Goal: Transaction & Acquisition: Purchase product/service

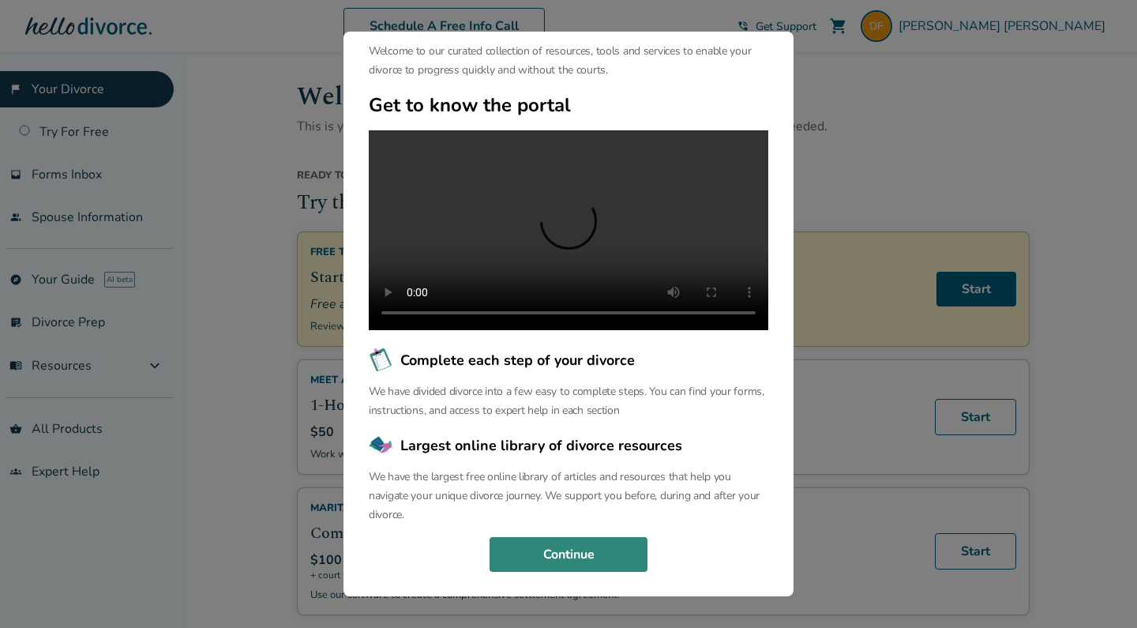
scroll to position [89, 0]
click at [513, 560] on button "Continue" at bounding box center [569, 554] width 158 height 35
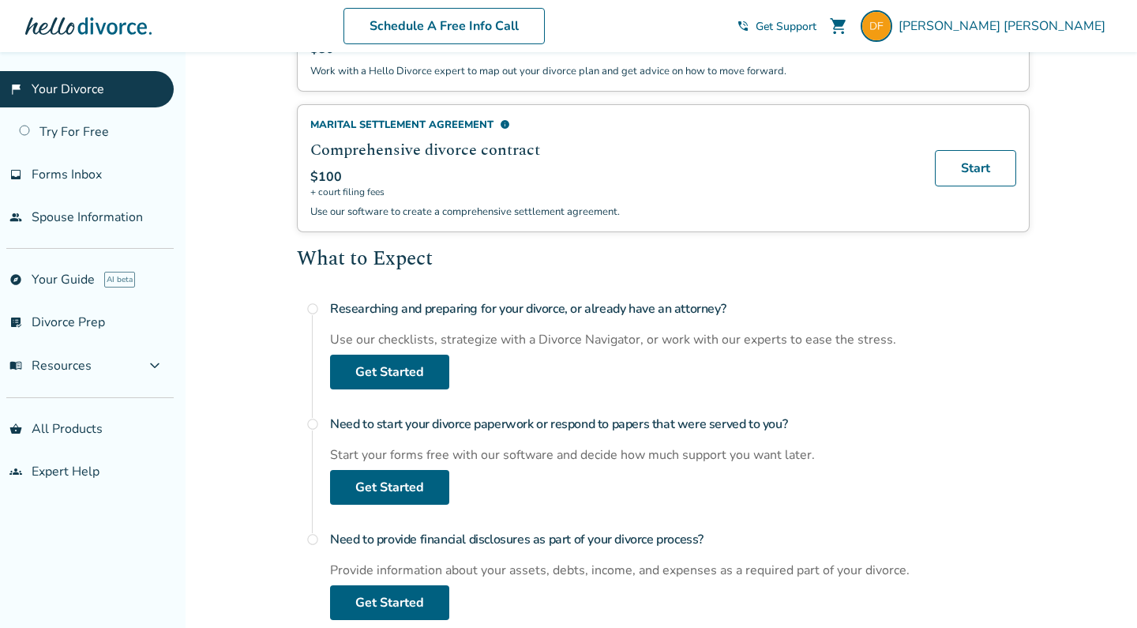
scroll to position [389, 0]
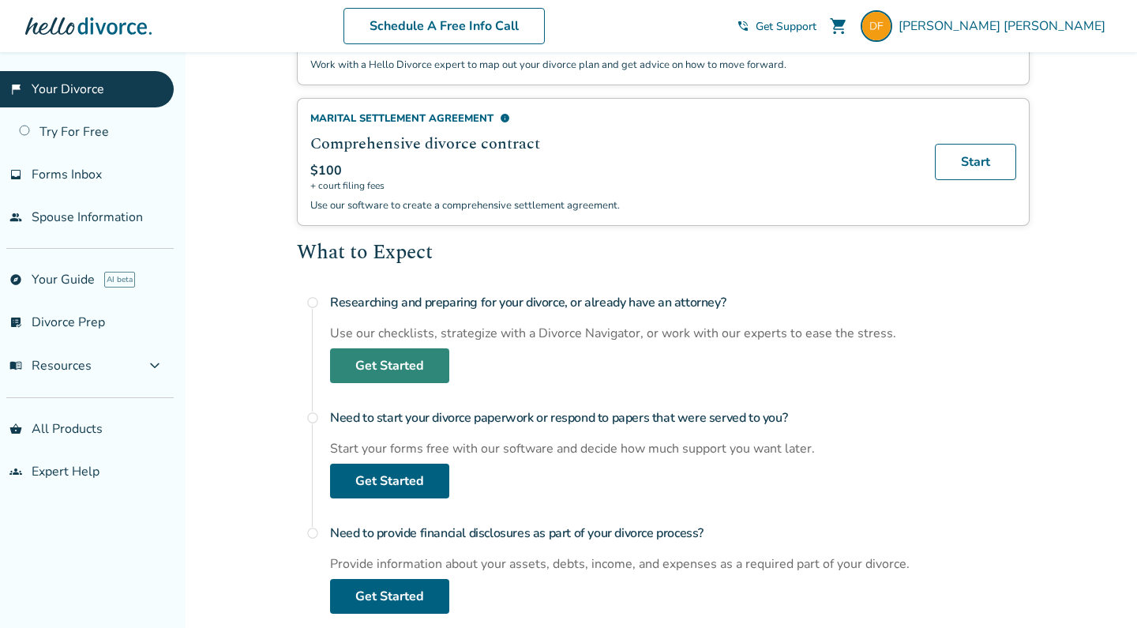
click at [402, 377] on link "Get Started" at bounding box center [389, 365] width 119 height 35
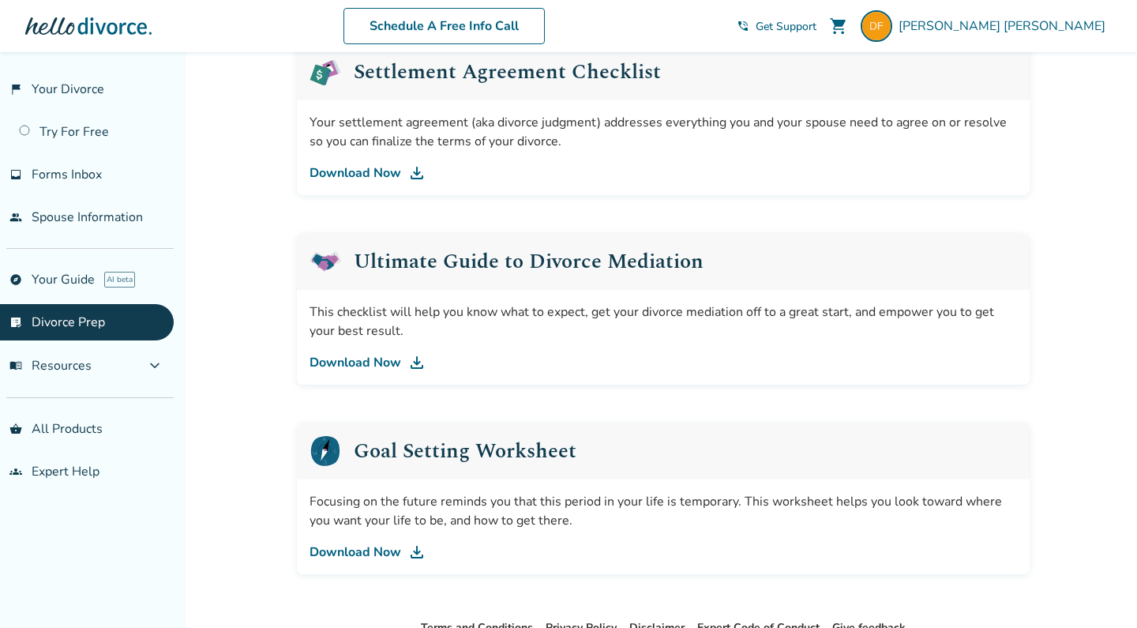
scroll to position [877, 0]
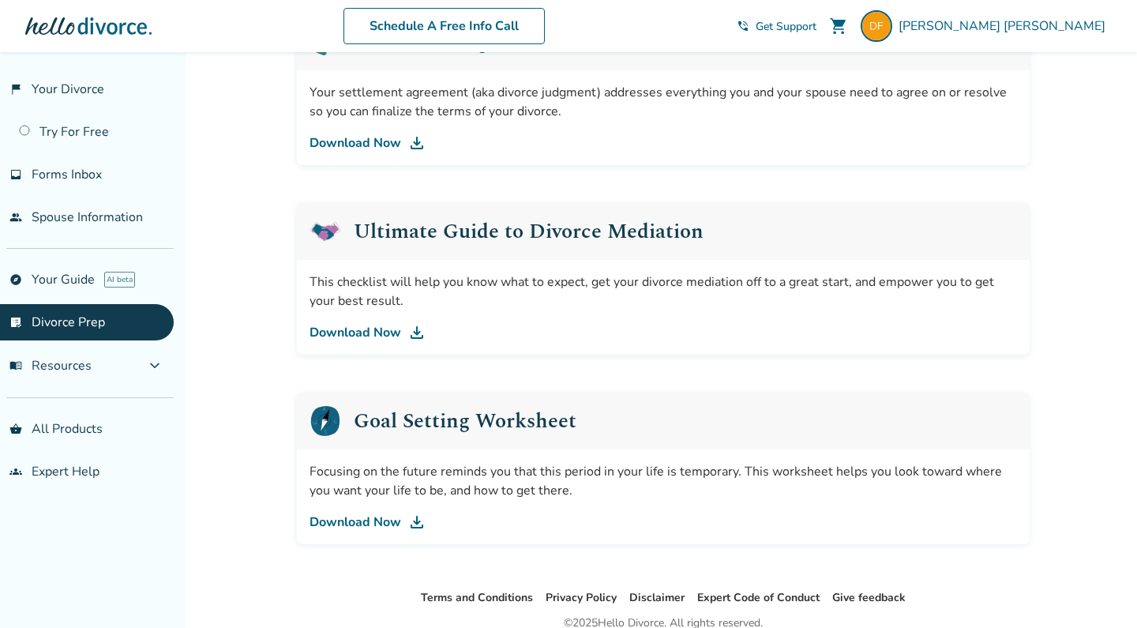
click at [346, 329] on link "Download Now" at bounding box center [664, 332] width 708 height 19
click at [347, 536] on div "Focusing on the future reminds you that this period in your life is temporary. …" at bounding box center [663, 496] width 733 height 95
click at [349, 524] on link "Download Now" at bounding box center [664, 522] width 708 height 19
click at [164, 362] on span "expand_more" at bounding box center [154, 365] width 19 height 19
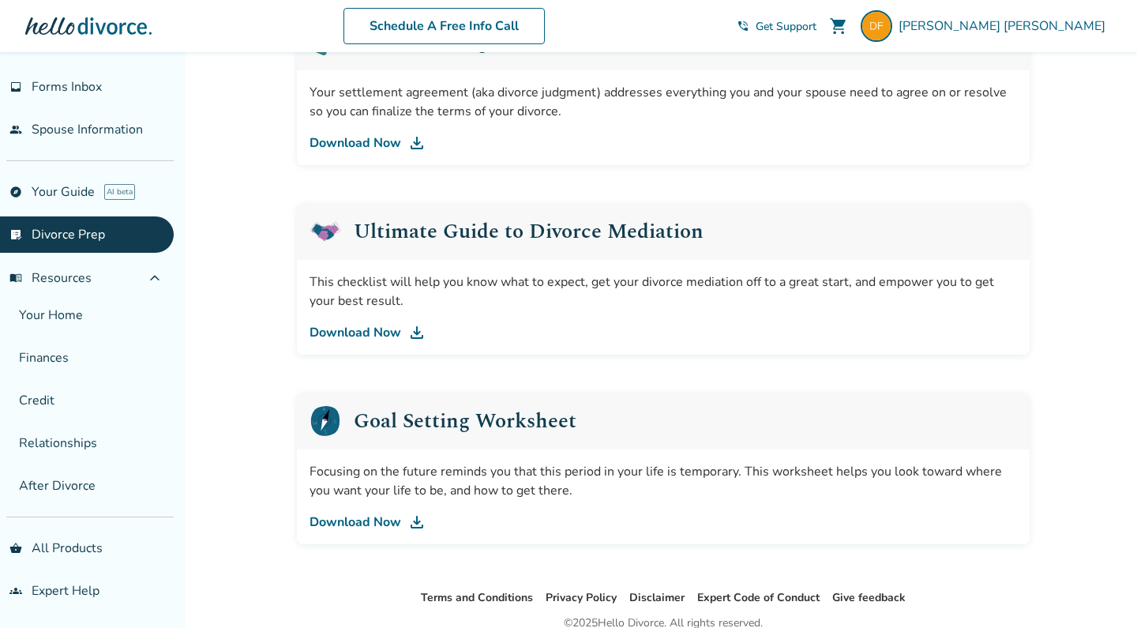
scroll to position [88, 0]
click at [34, 581] on link "groups Expert Help" at bounding box center [87, 591] width 174 height 36
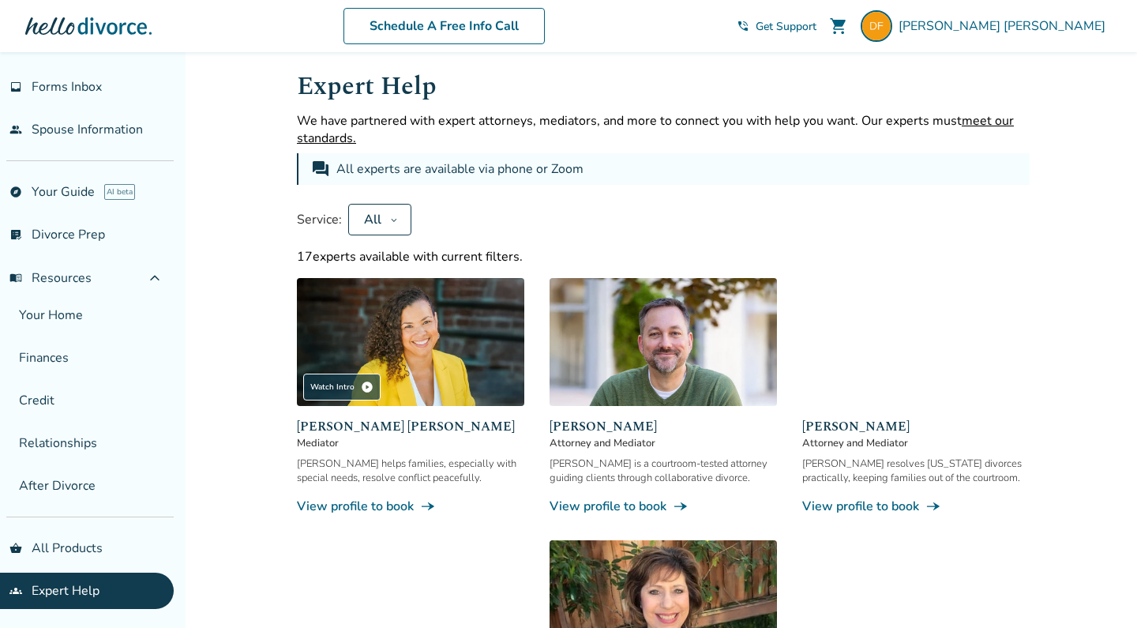
scroll to position [11, 0]
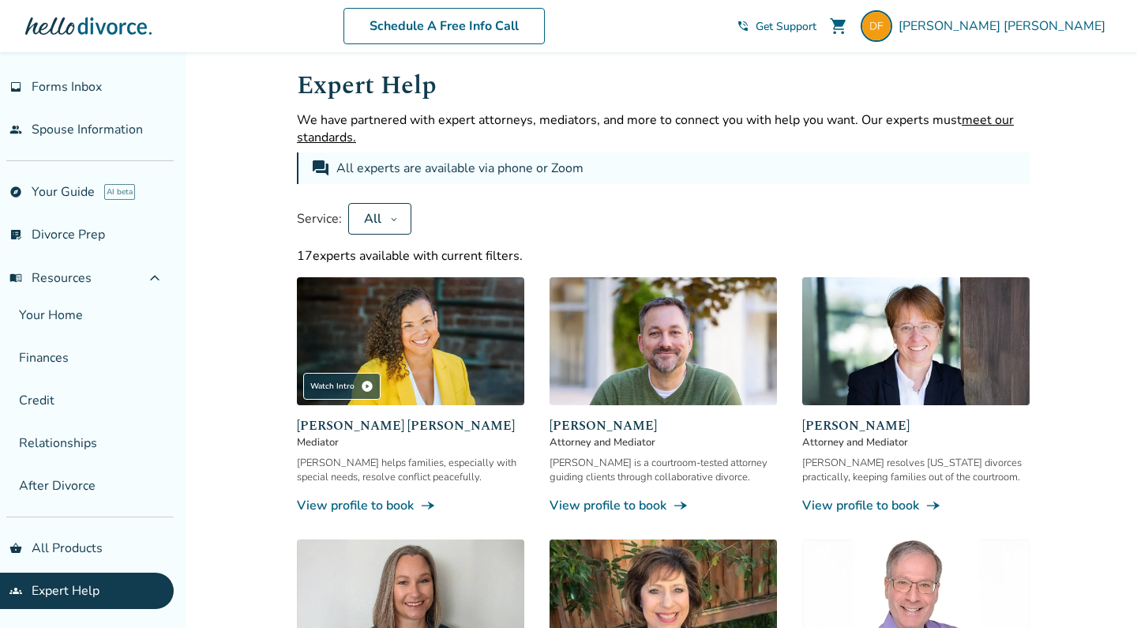
click at [609, 512] on link "View profile to book line_end_arrow_notch" at bounding box center [663, 505] width 227 height 17
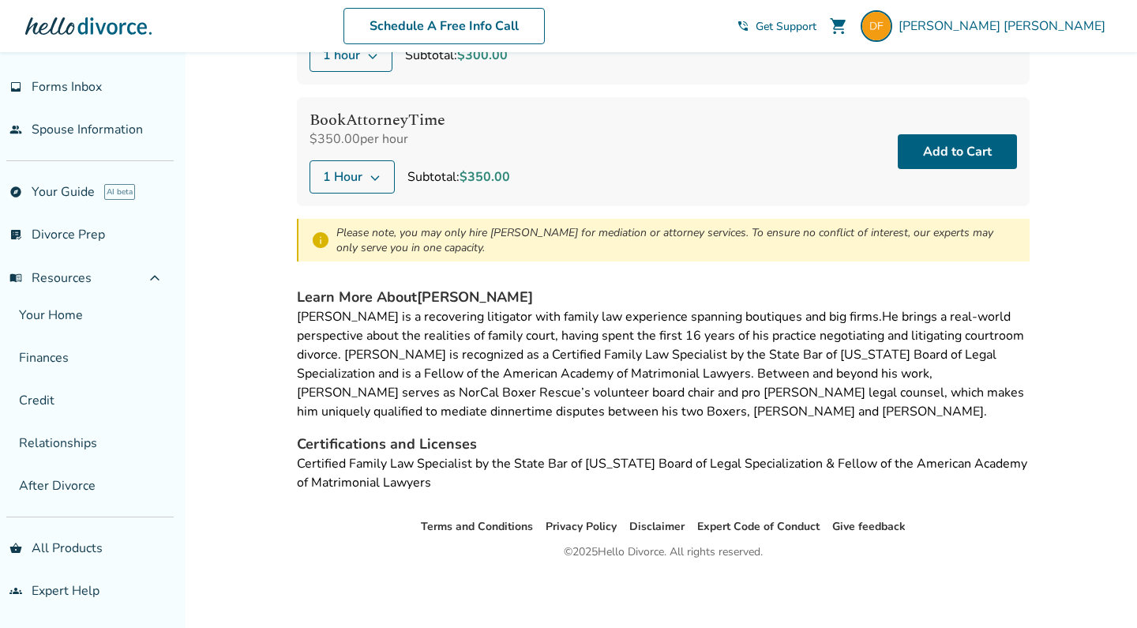
scroll to position [266, 0]
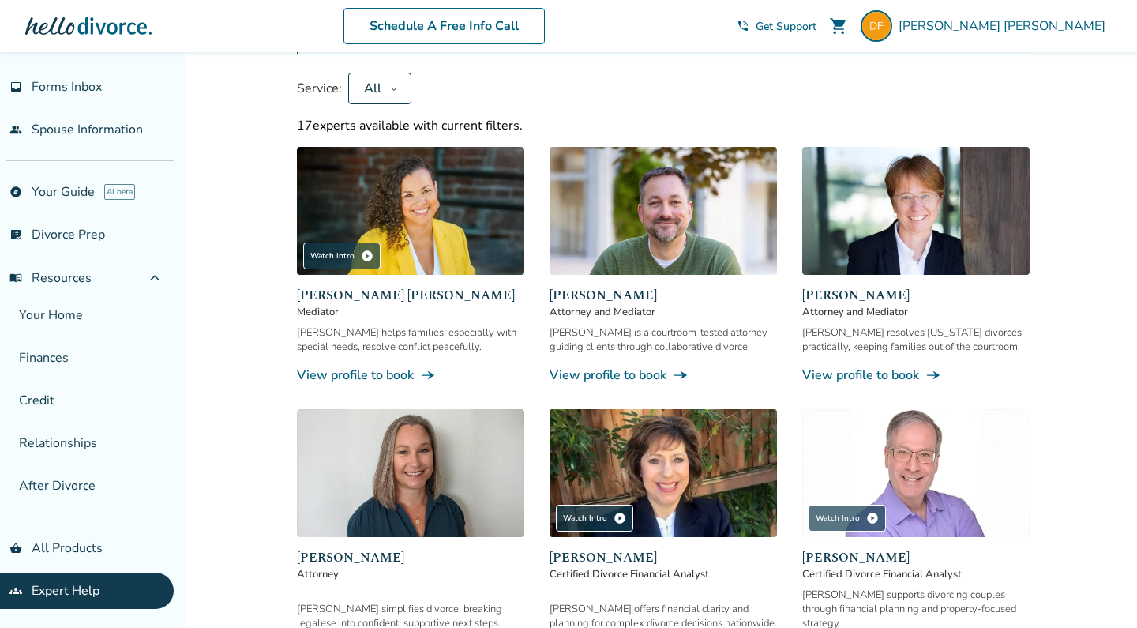
scroll to position [146, 0]
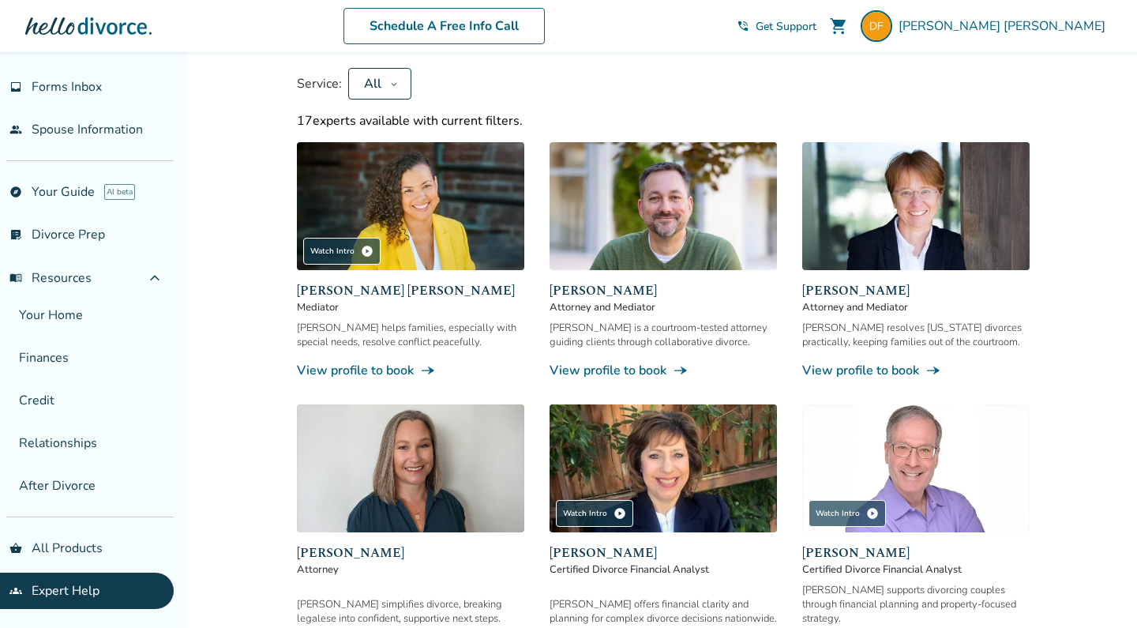
click at [904, 336] on div "[PERSON_NAME] resolves [US_STATE] divorces practically, keeping families out of…" at bounding box center [915, 335] width 227 height 28
click at [870, 374] on link "View profile to book line_end_arrow_notch" at bounding box center [915, 370] width 227 height 17
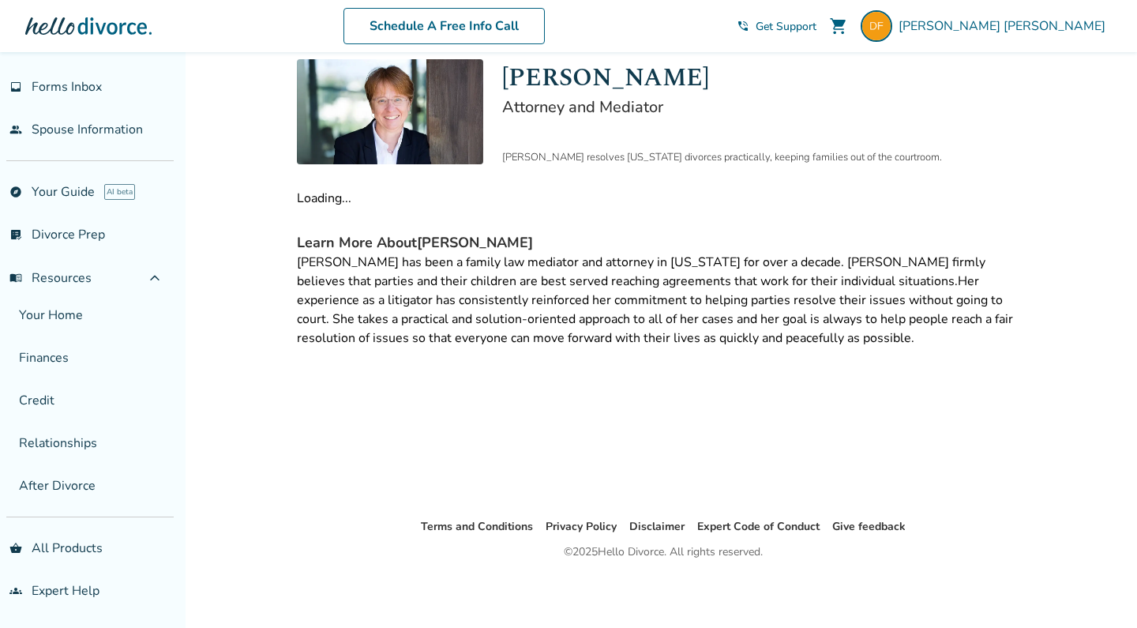
scroll to position [52, 0]
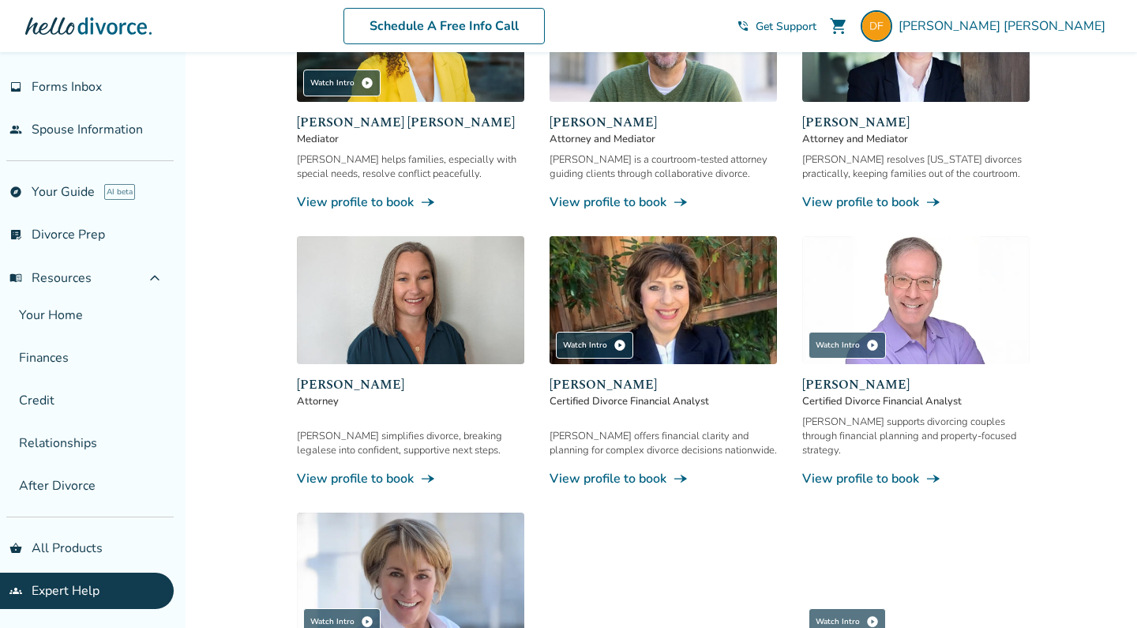
scroll to position [315, 0]
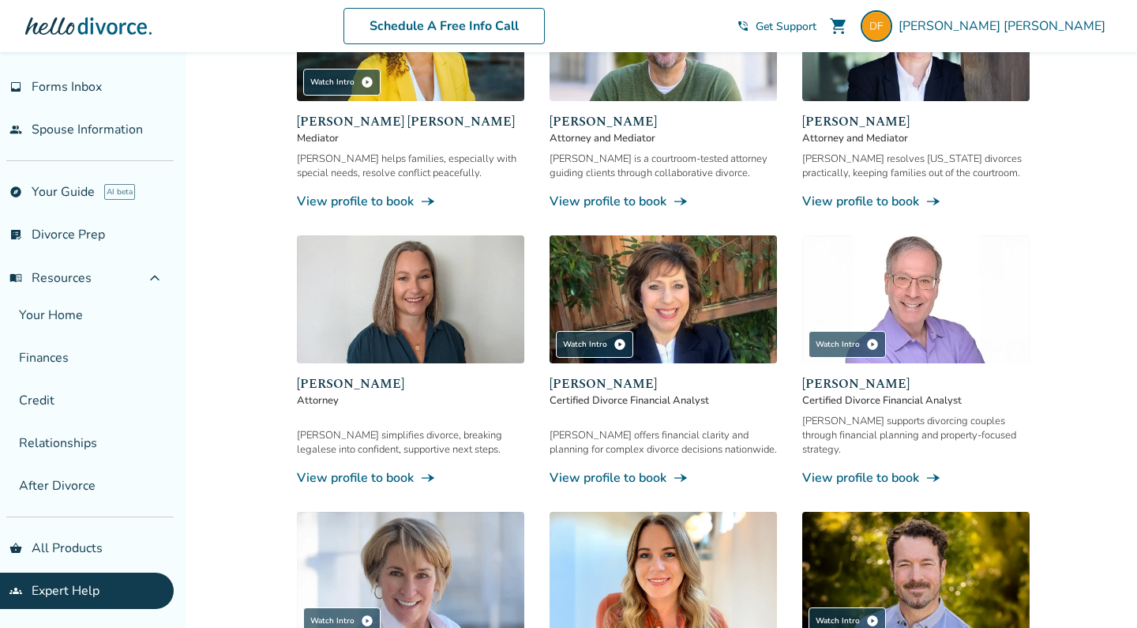
click at [396, 336] on img at bounding box center [410, 299] width 227 height 128
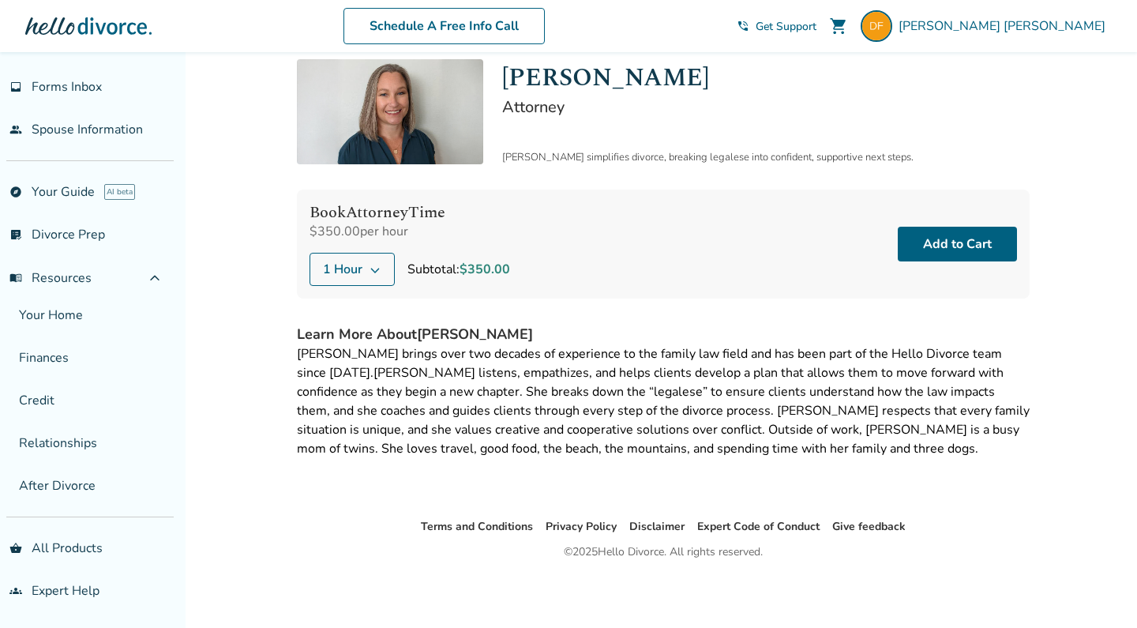
scroll to position [52, 0]
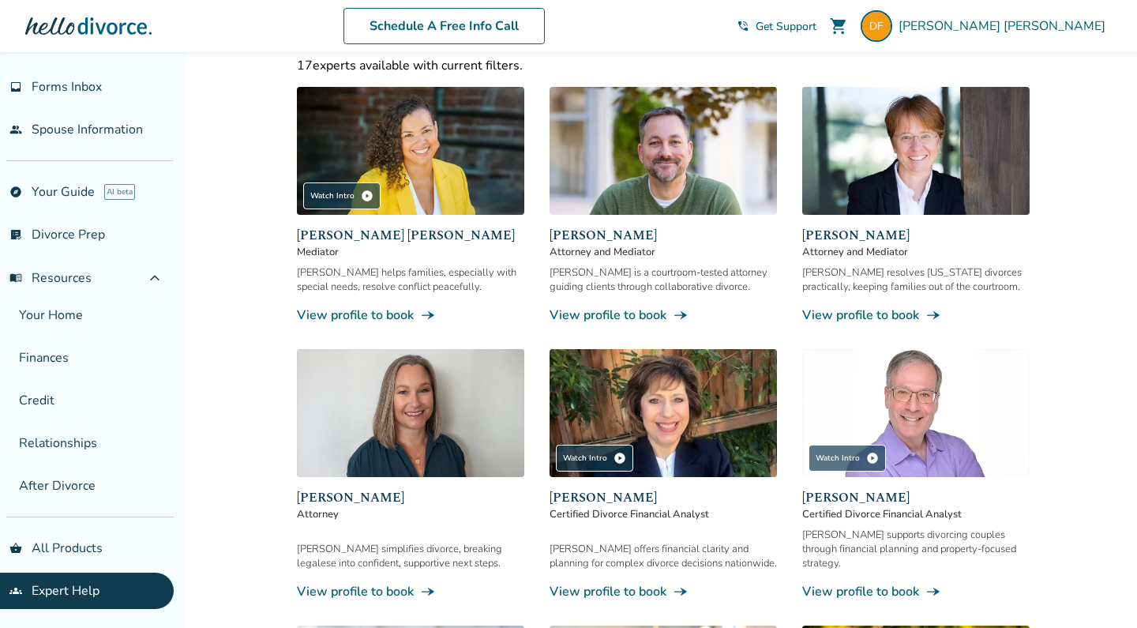
scroll to position [201, 0]
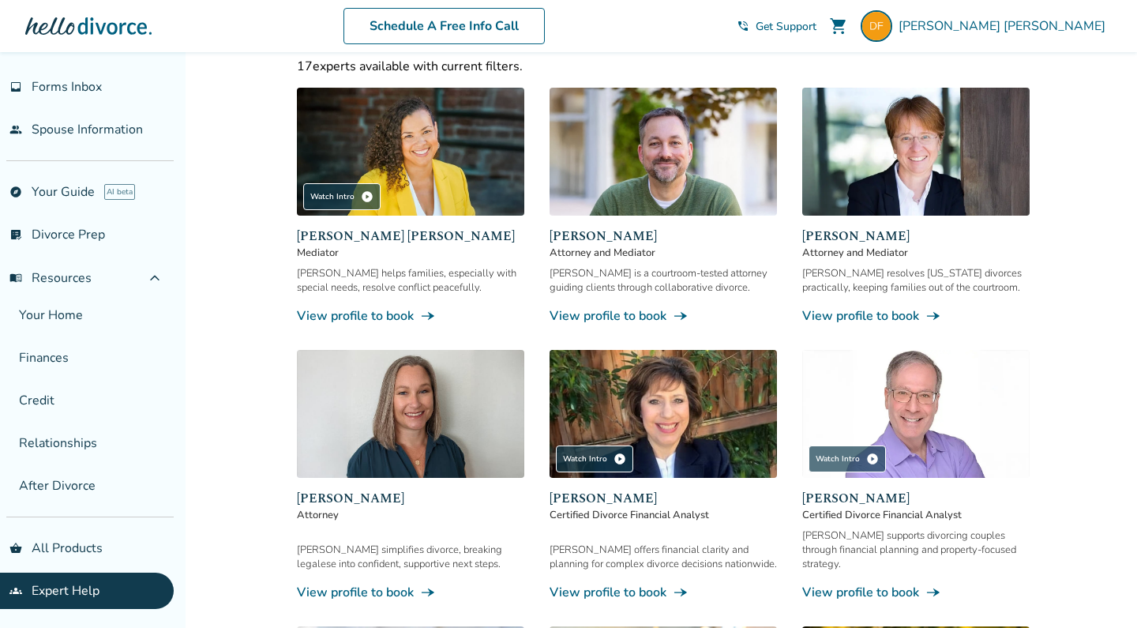
click at [851, 268] on div "[PERSON_NAME] resolves [US_STATE] divorces practically, keeping families out of…" at bounding box center [915, 280] width 227 height 28
click at [856, 241] on span "[PERSON_NAME]" at bounding box center [915, 236] width 227 height 19
click at [879, 216] on img at bounding box center [915, 152] width 227 height 128
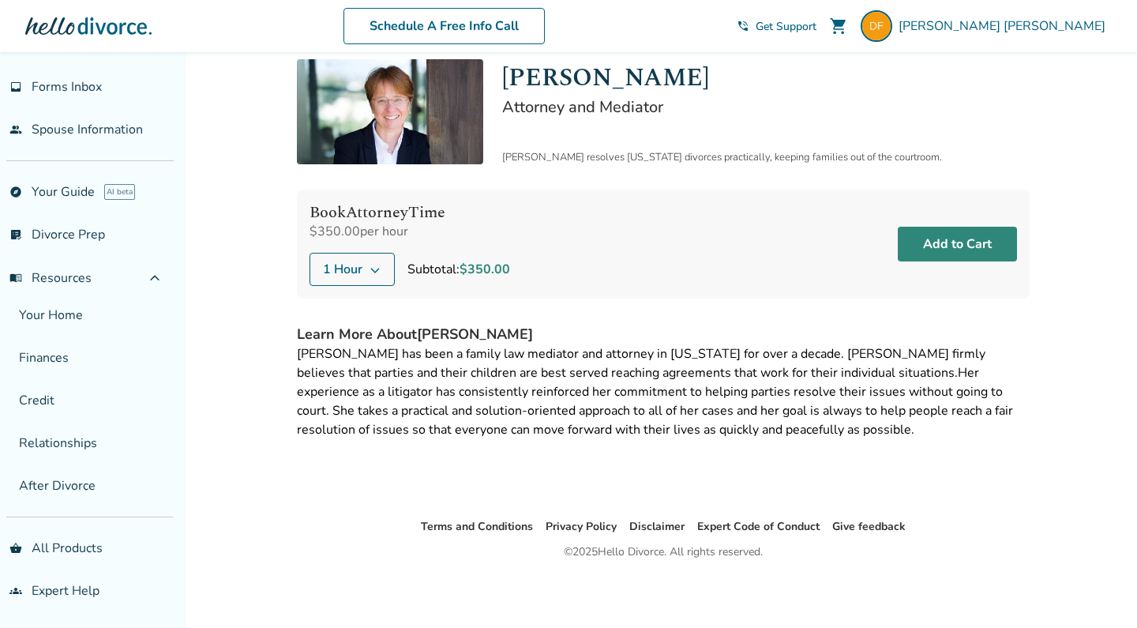
click at [923, 241] on button "Add to Cart" at bounding box center [957, 244] width 119 height 35
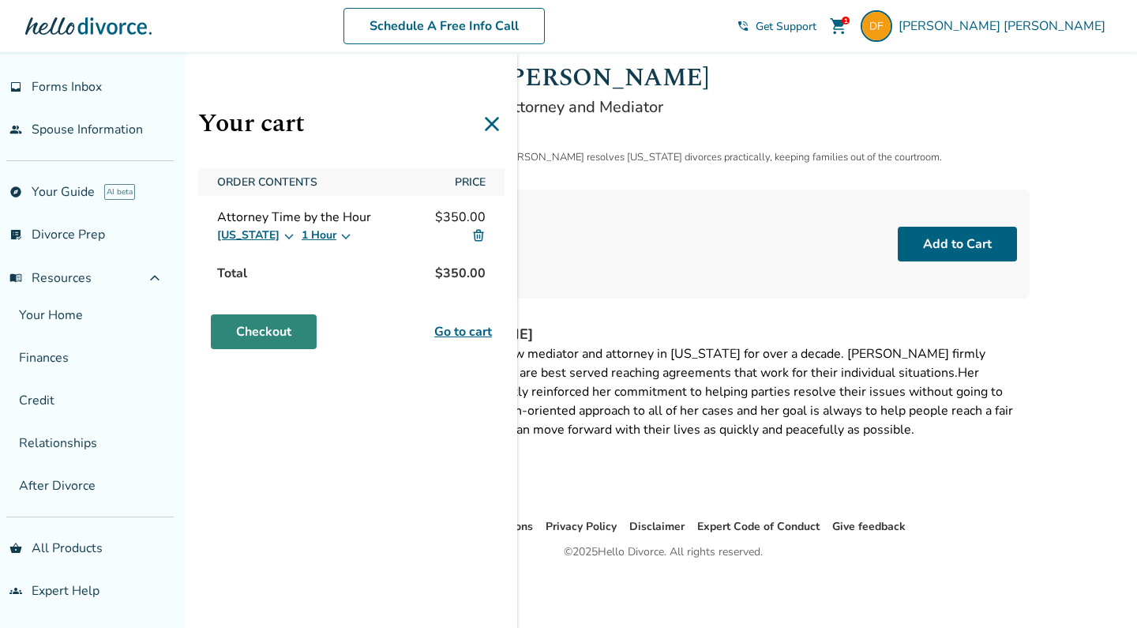
click at [267, 325] on link "Checkout" at bounding box center [264, 331] width 106 height 35
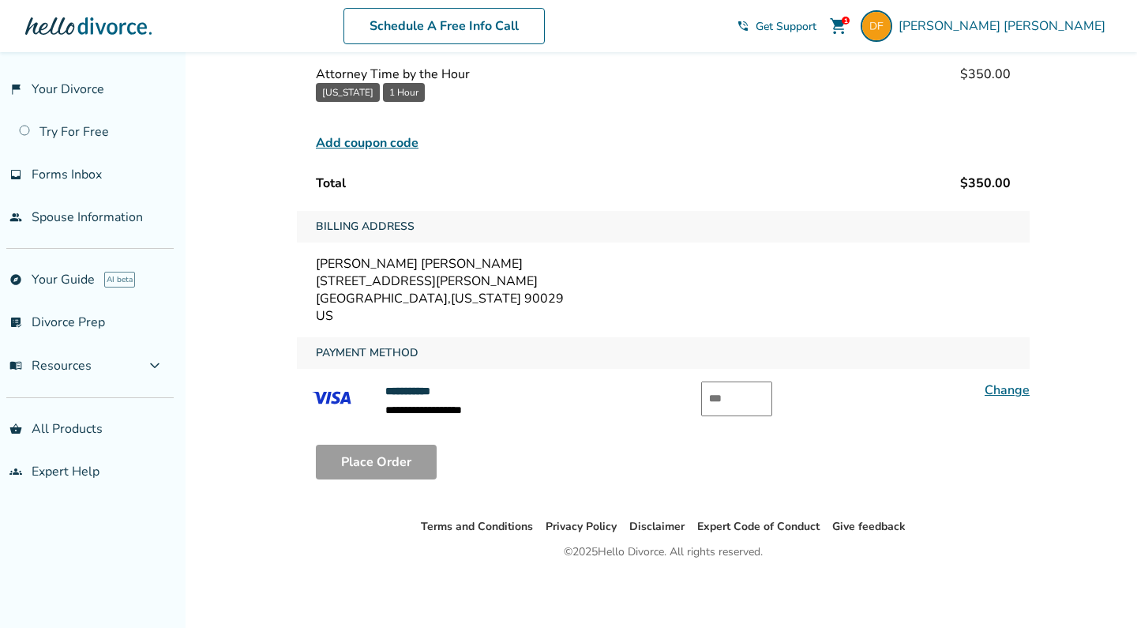
scroll to position [138, 0]
click at [714, 405] on input "text" at bounding box center [736, 398] width 71 height 35
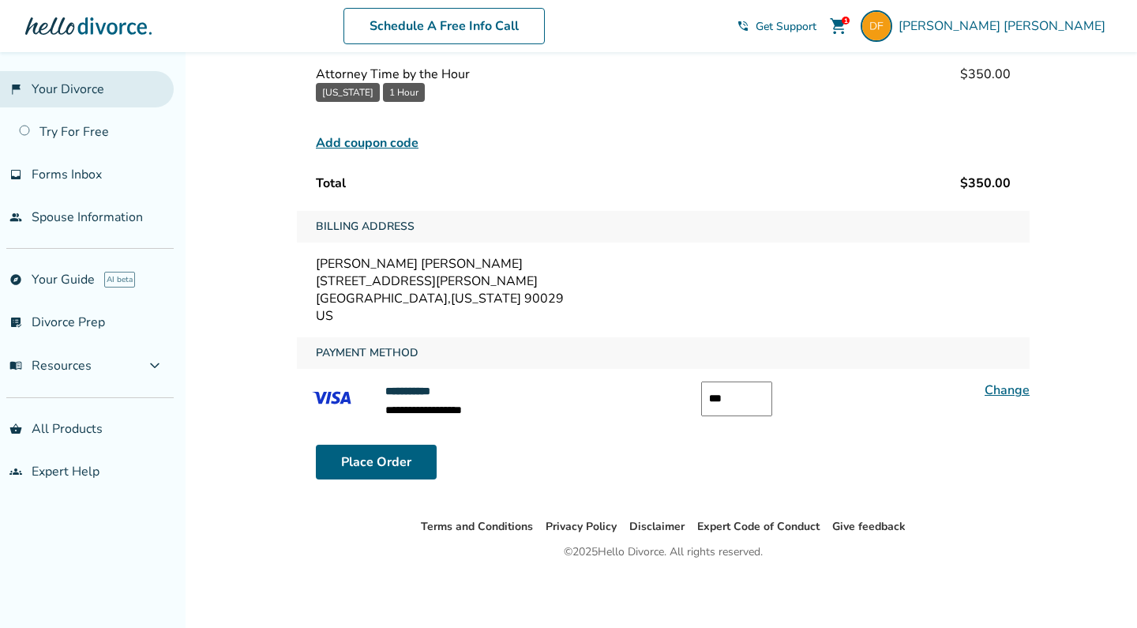
type input "***"
click at [48, 96] on link "flag_2 Your Divorce" at bounding box center [87, 89] width 174 height 36
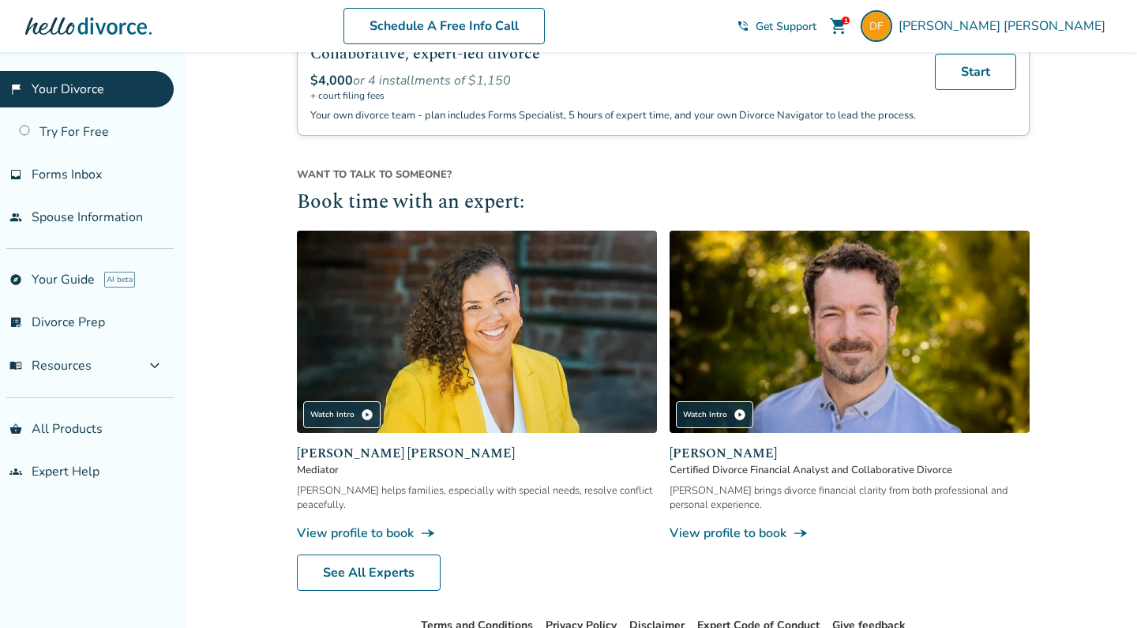
scroll to position [1406, 0]
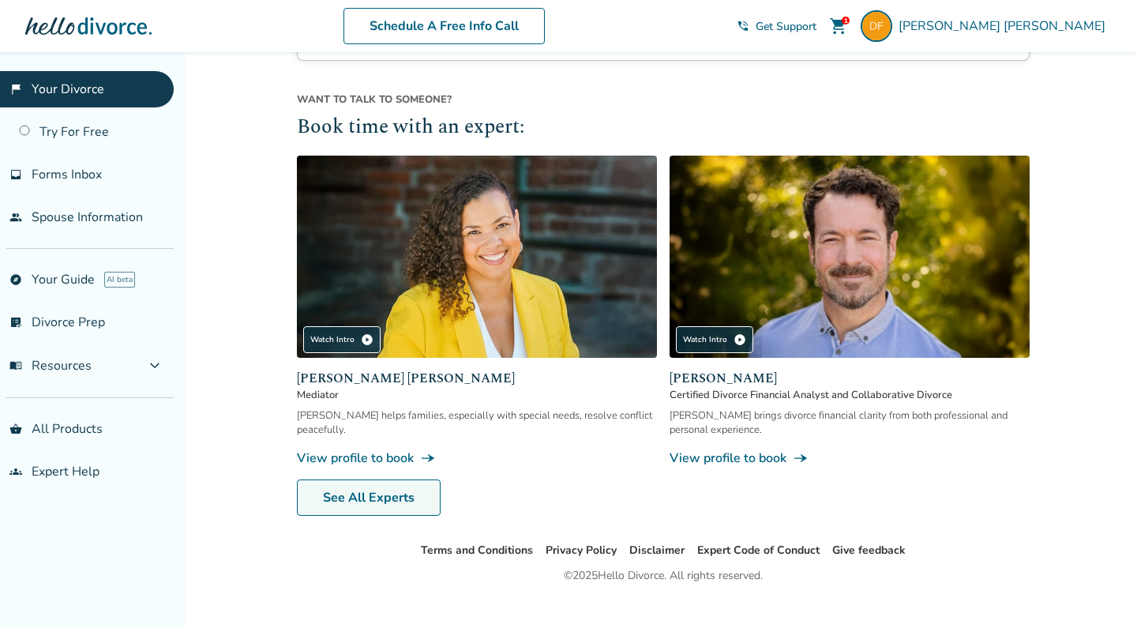
click at [336, 516] on link "See All Experts" at bounding box center [369, 497] width 144 height 36
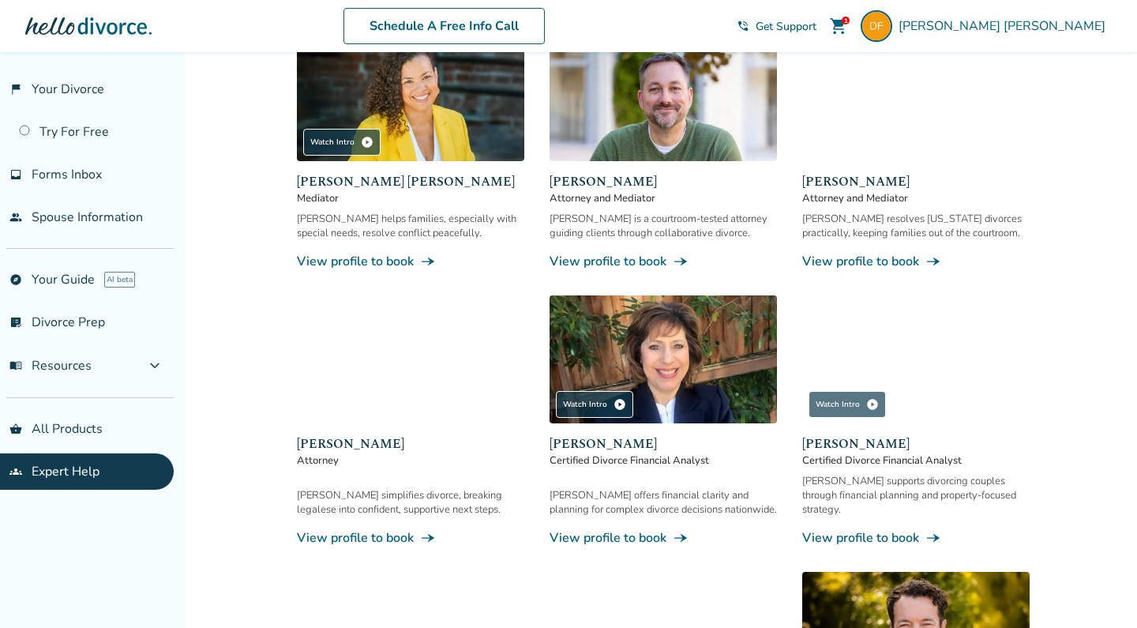
scroll to position [252, 0]
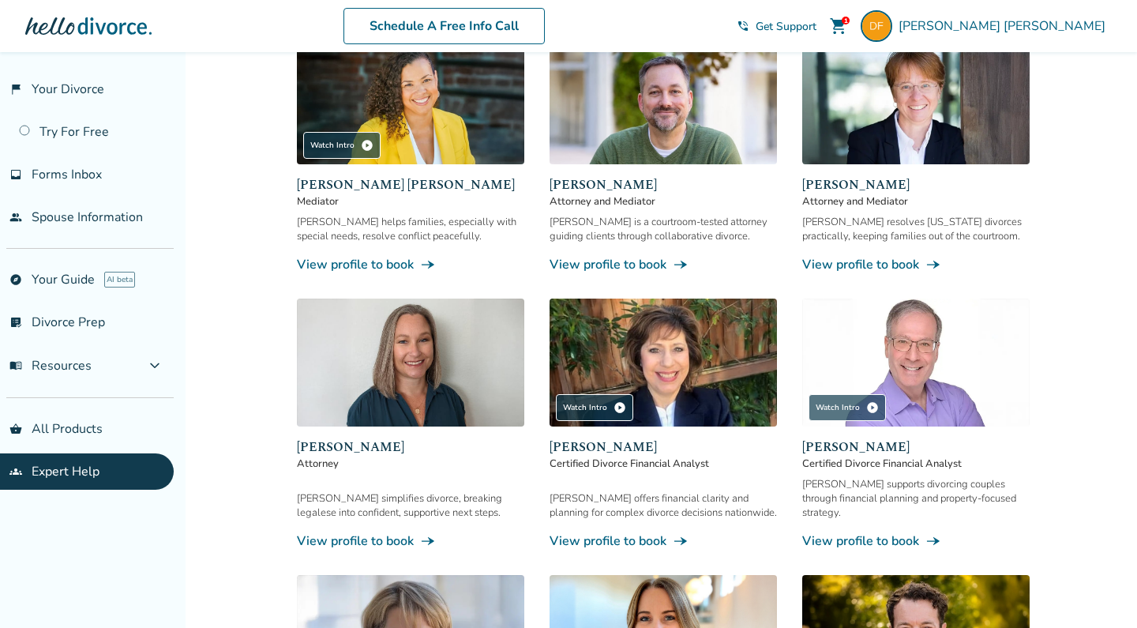
click at [848, 28] on span "shopping_cart" at bounding box center [838, 26] width 19 height 19
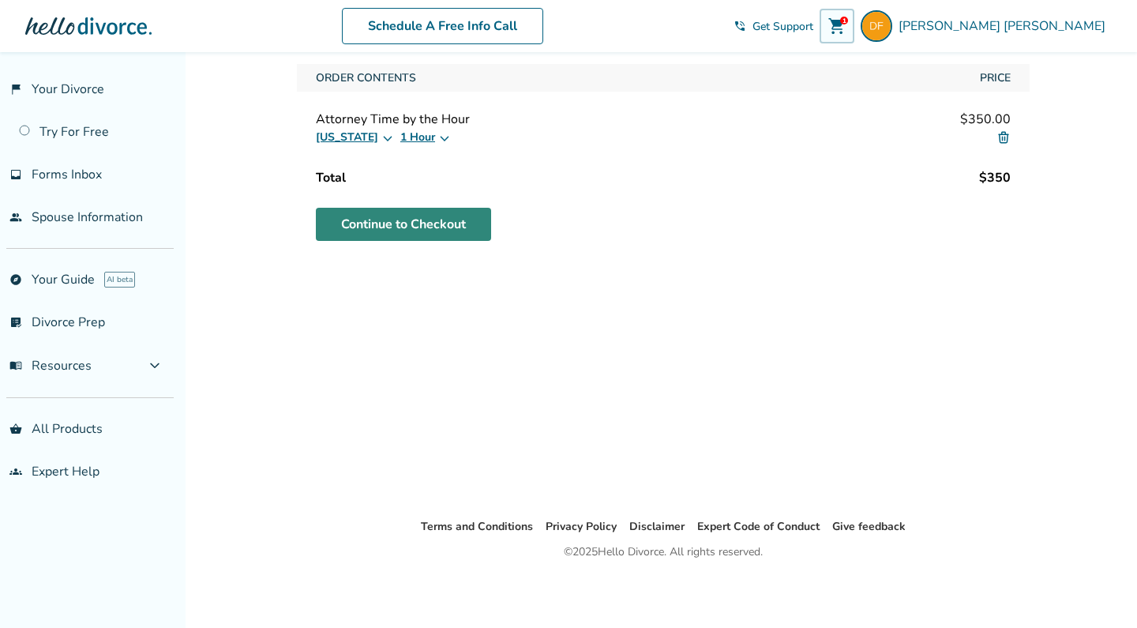
click at [430, 229] on link "Continue to Checkout" at bounding box center [403, 224] width 175 height 33
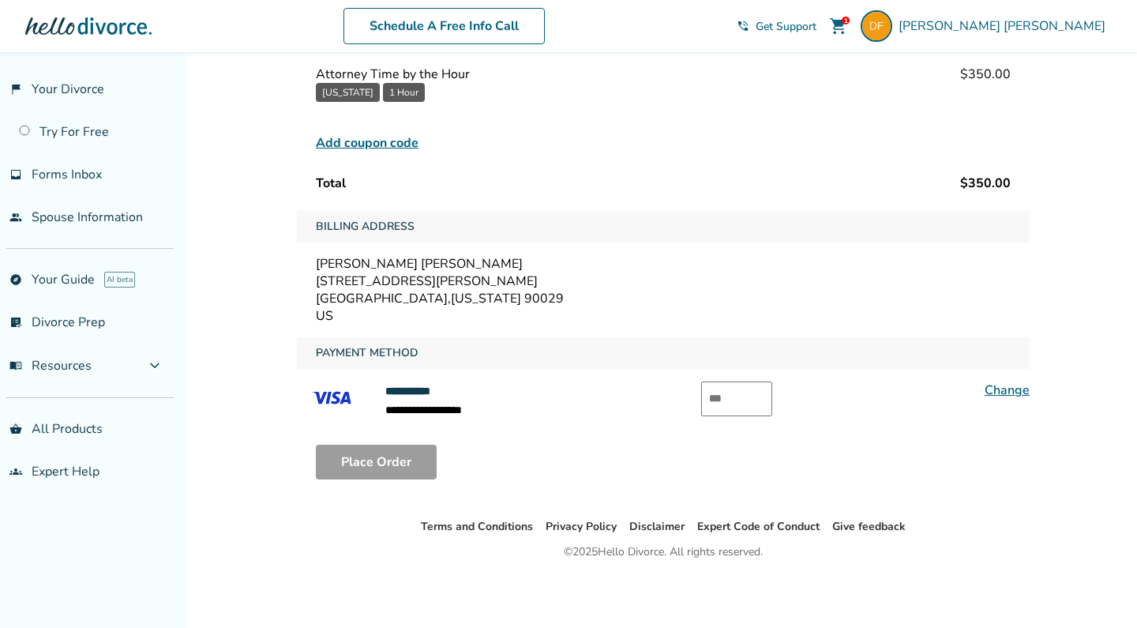
scroll to position [138, 0]
click at [728, 400] on input "text" at bounding box center [736, 398] width 71 height 35
type input "***"
click at [397, 457] on button "Place Order" at bounding box center [376, 462] width 121 height 35
